Goal: Entertainment & Leisure: Consume media (video, audio)

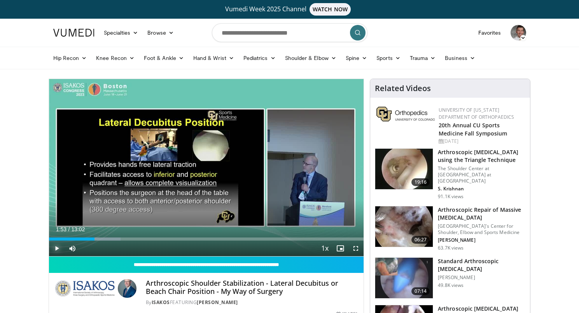
click at [58, 248] on span "Video Player" at bounding box center [57, 248] width 16 height 16
click at [55, 249] on span "Video Player" at bounding box center [57, 248] width 16 height 16
click at [101, 238] on div "Progress Bar" at bounding box center [101, 238] width 1 height 3
click at [54, 248] on span "Video Player" at bounding box center [57, 248] width 16 height 16
click at [58, 246] on span "Video Player" at bounding box center [57, 248] width 16 height 16
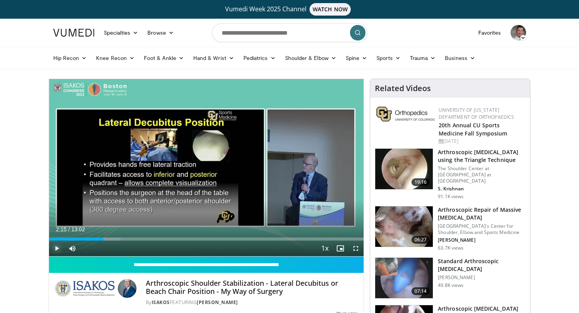
click at [54, 248] on span "Video Player" at bounding box center [57, 248] width 16 height 16
click at [56, 248] on span "Video Player" at bounding box center [57, 248] width 16 height 16
click at [58, 248] on span "Video Player" at bounding box center [57, 248] width 16 height 16
click at [59, 247] on span "Video Player" at bounding box center [57, 249] width 16 height 16
